Goal: Task Accomplishment & Management: Use online tool/utility

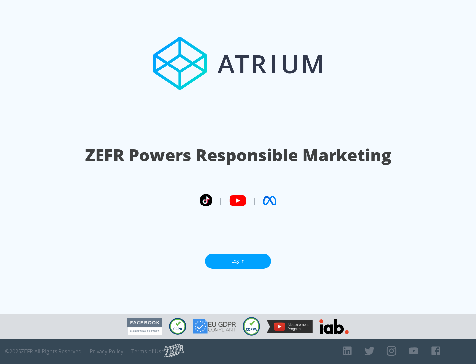
click at [238, 261] on link "Log In" at bounding box center [238, 261] width 66 height 15
